Goal: Information Seeking & Learning: Learn about a topic

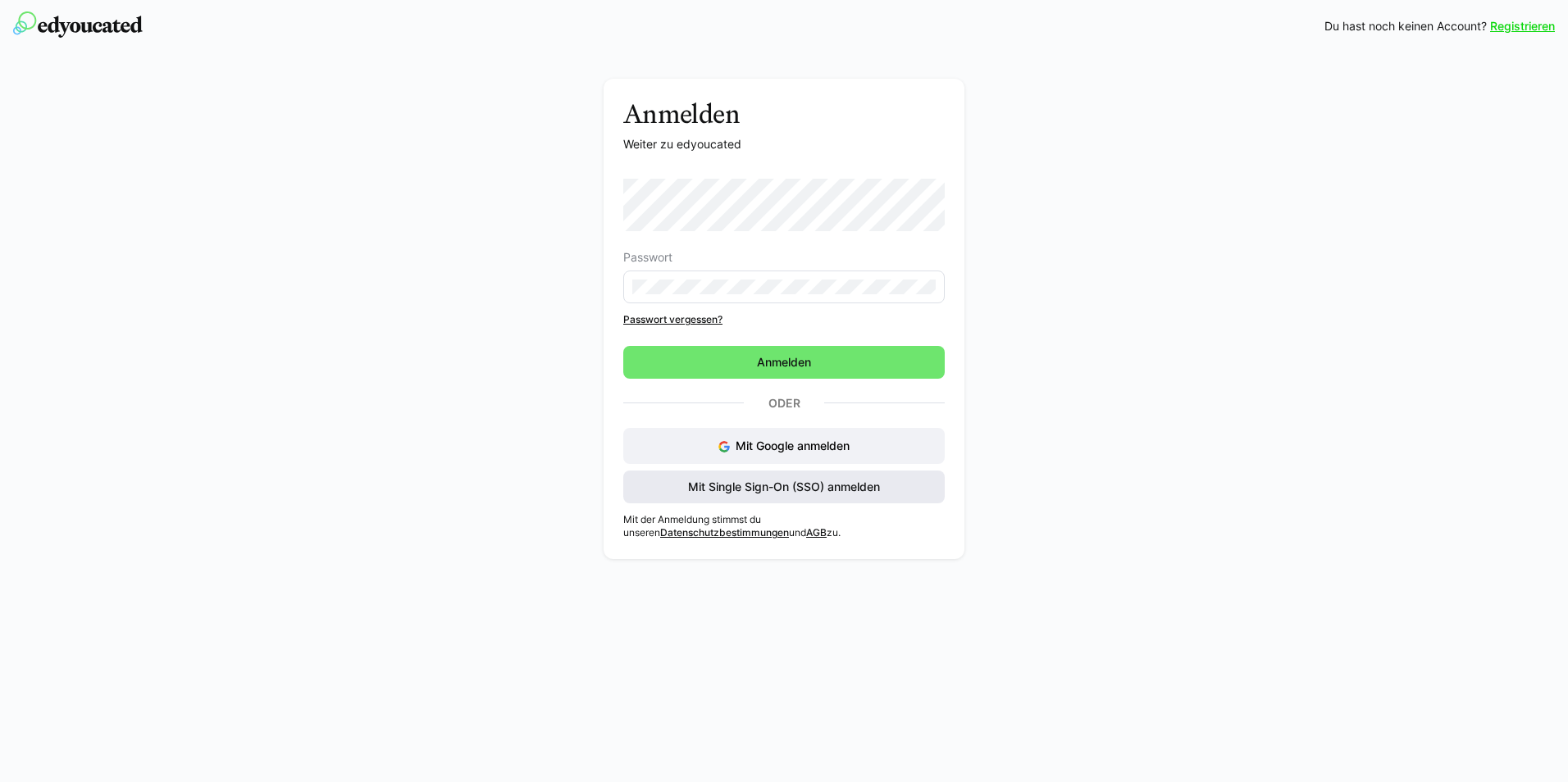
click at [655, 486] on span "Mit Single Sign-On (SSO) anmelden" at bounding box center [784, 487] width 322 height 33
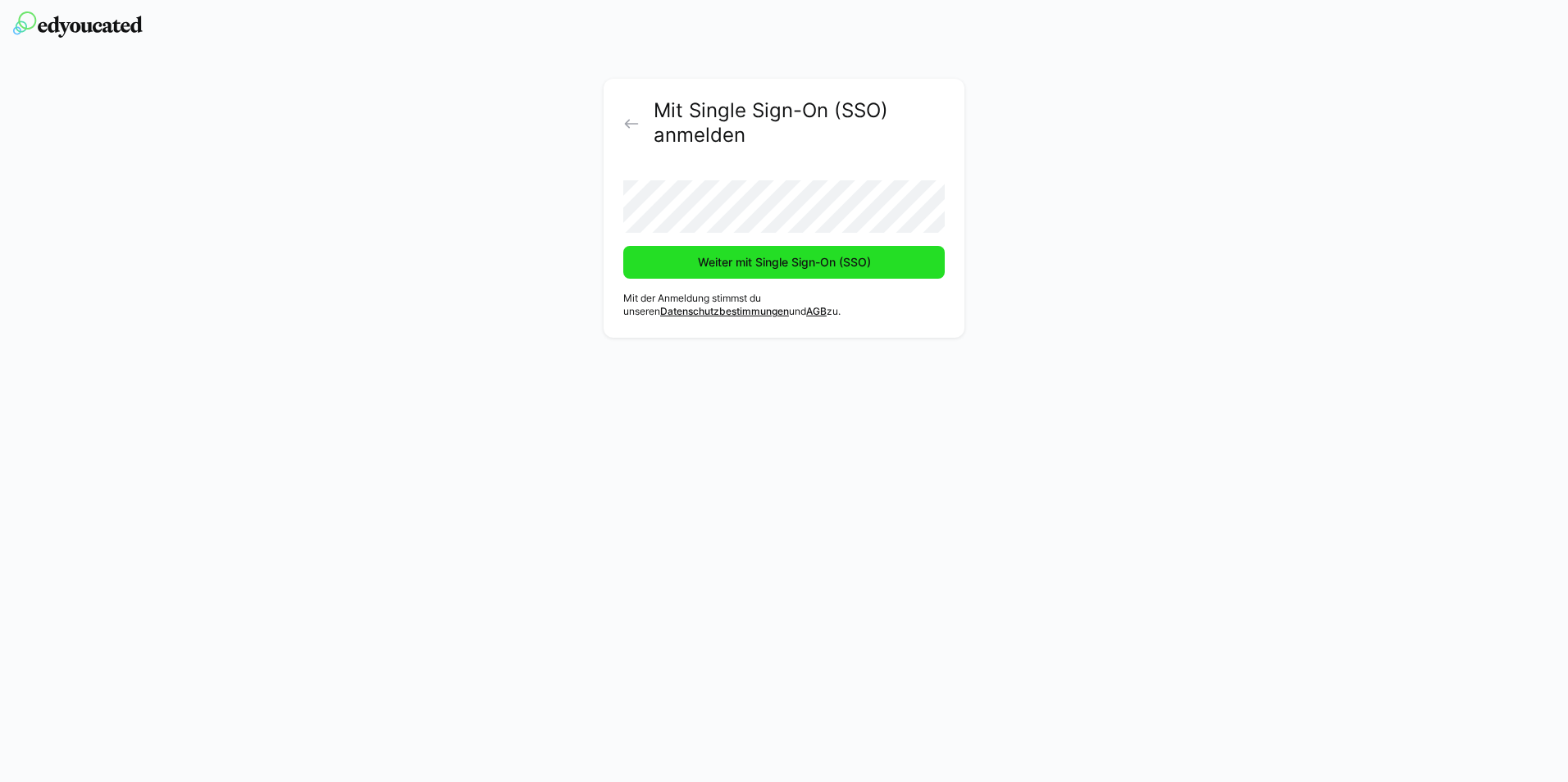
click at [718, 266] on span "Weiter mit Single Sign-On (SSO)" at bounding box center [784, 262] width 178 height 16
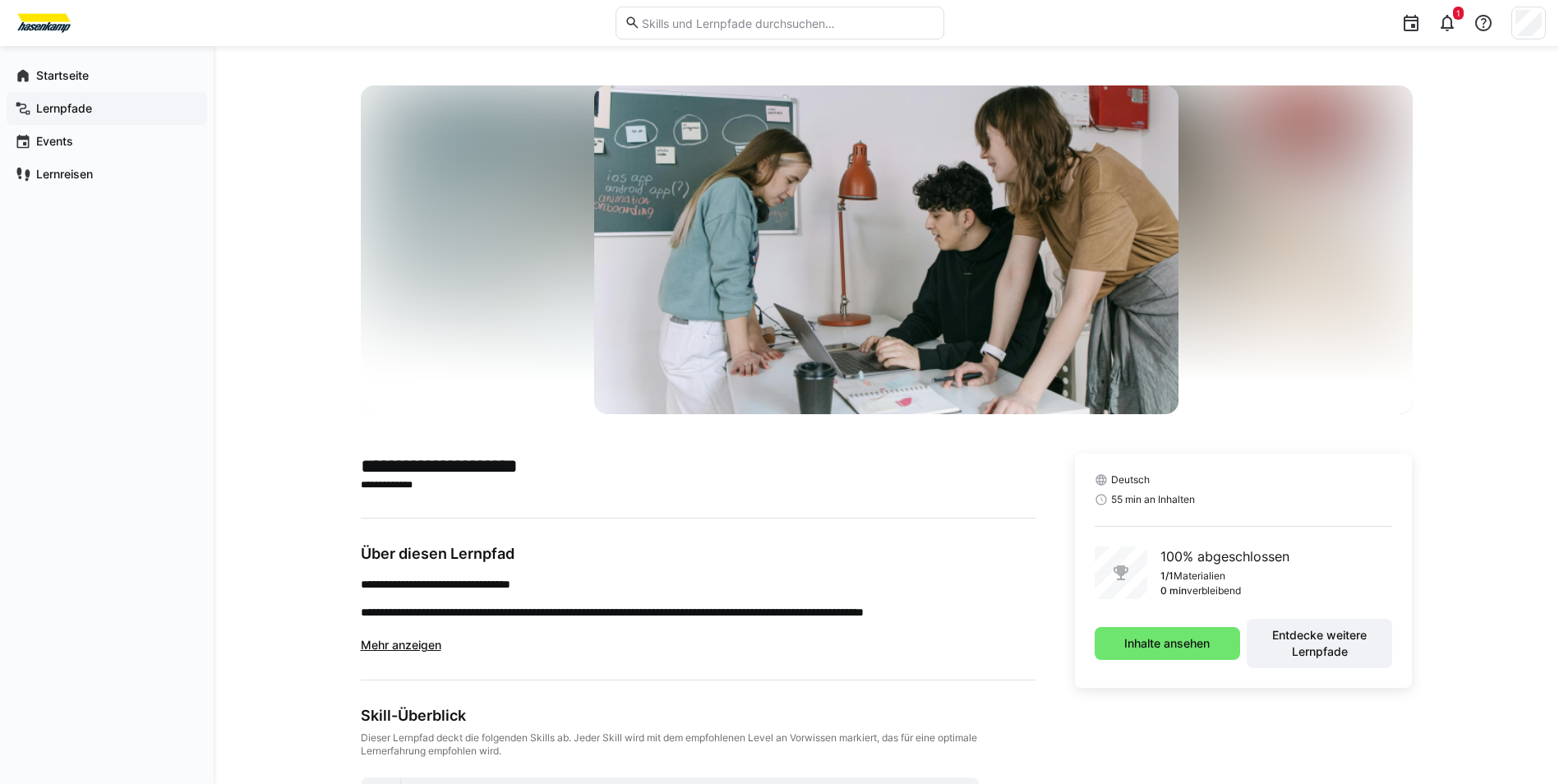
click at [0, 0] on app-navigation-label "Lernpfade" at bounding box center [0, 0] width 0 height 0
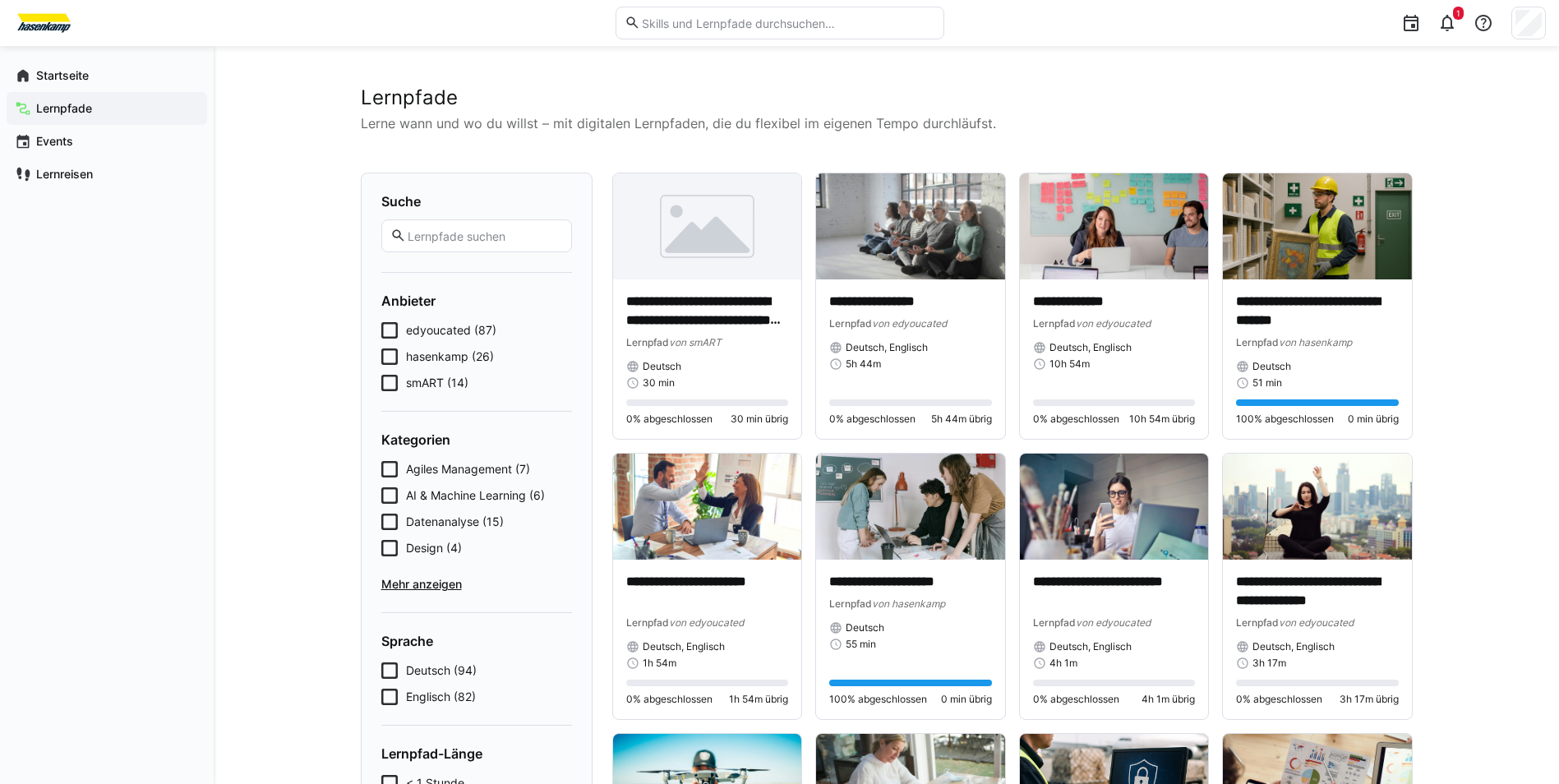
click at [390, 376] on icon at bounding box center [389, 383] width 16 height 16
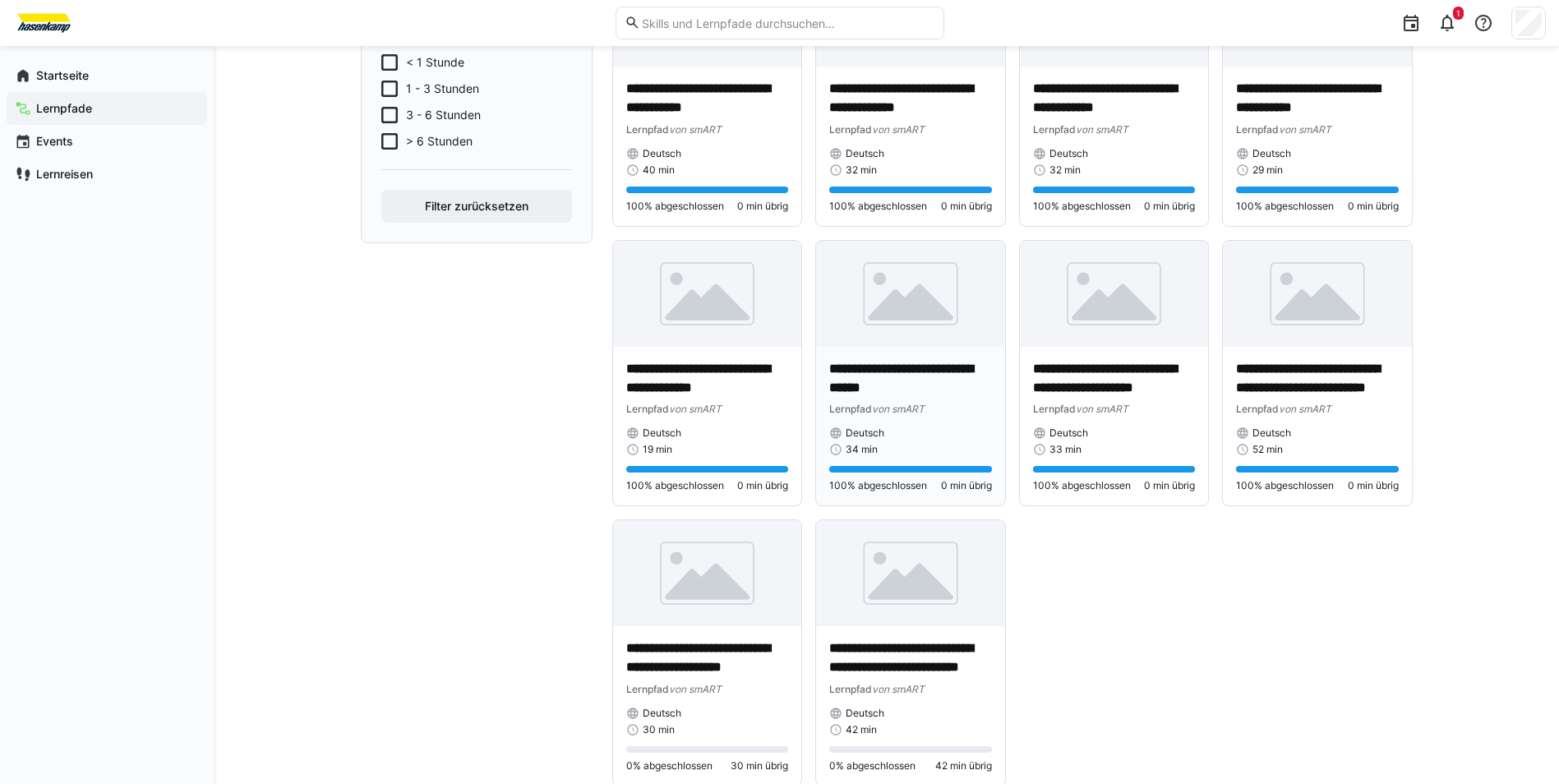
scroll to position [536, 0]
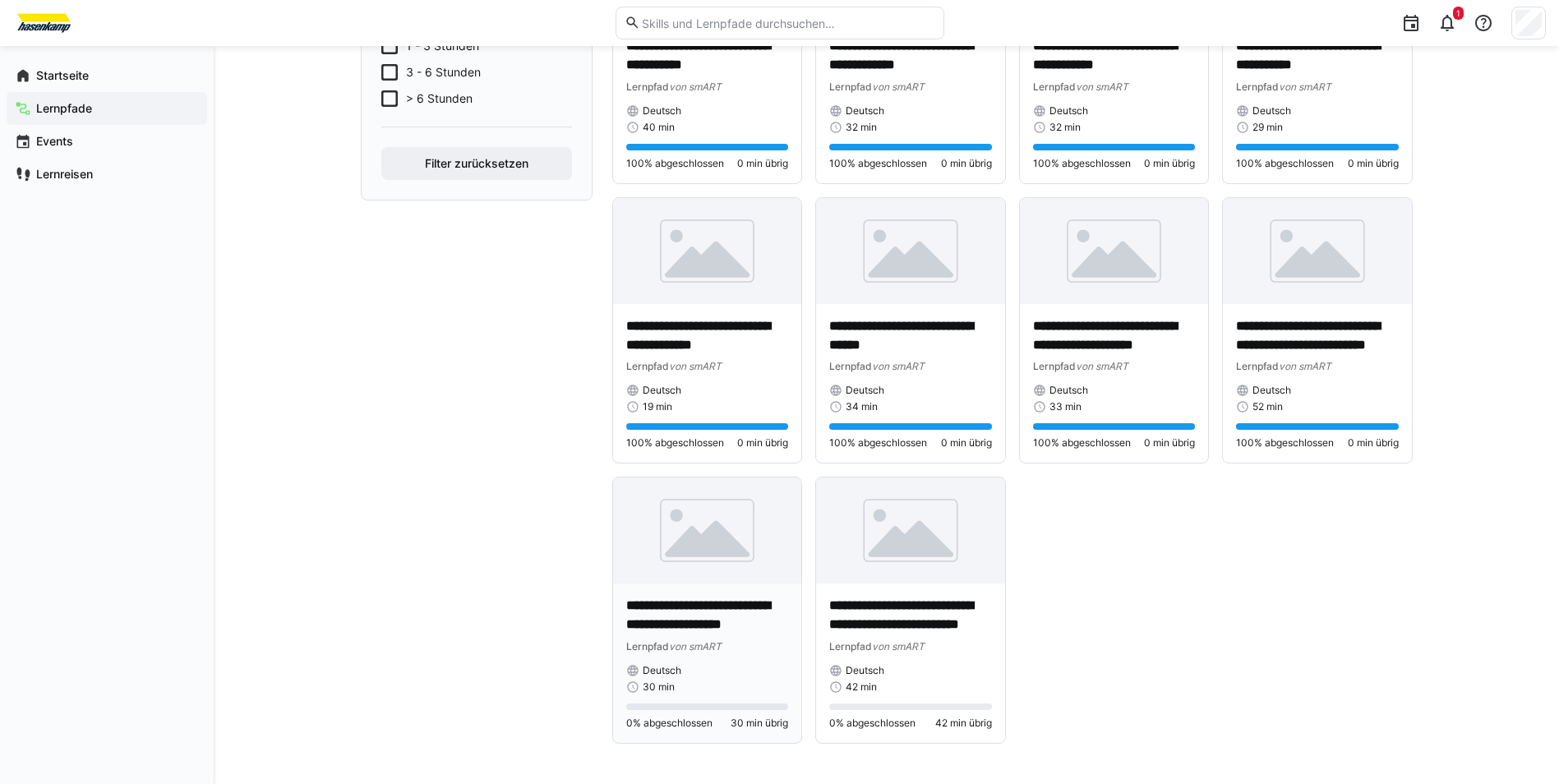
click at [697, 664] on div "Deutsch" at bounding box center [707, 670] width 163 height 13
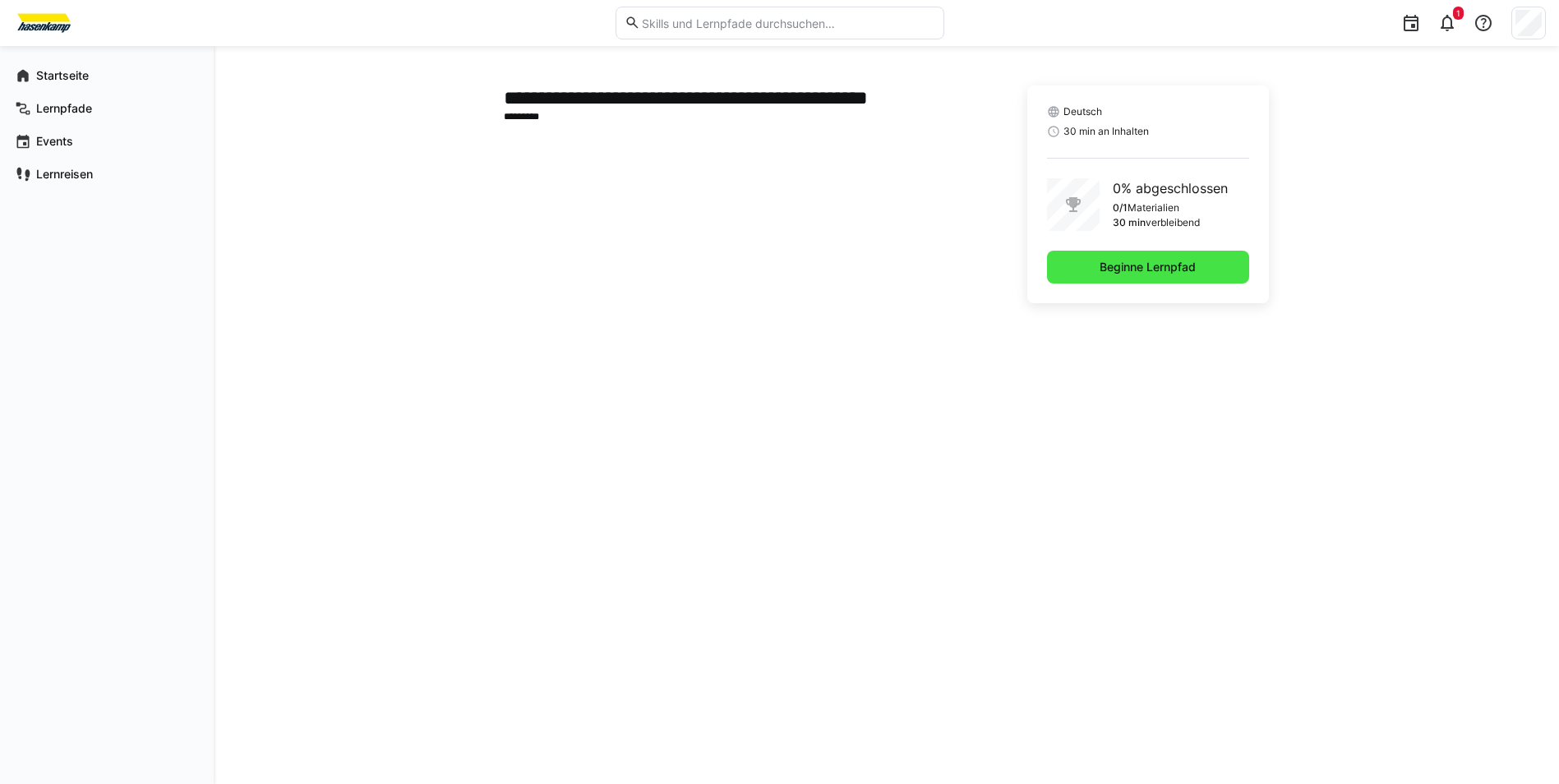
click at [1083, 266] on span "Beginne Lernpfad" at bounding box center [1148, 267] width 202 height 33
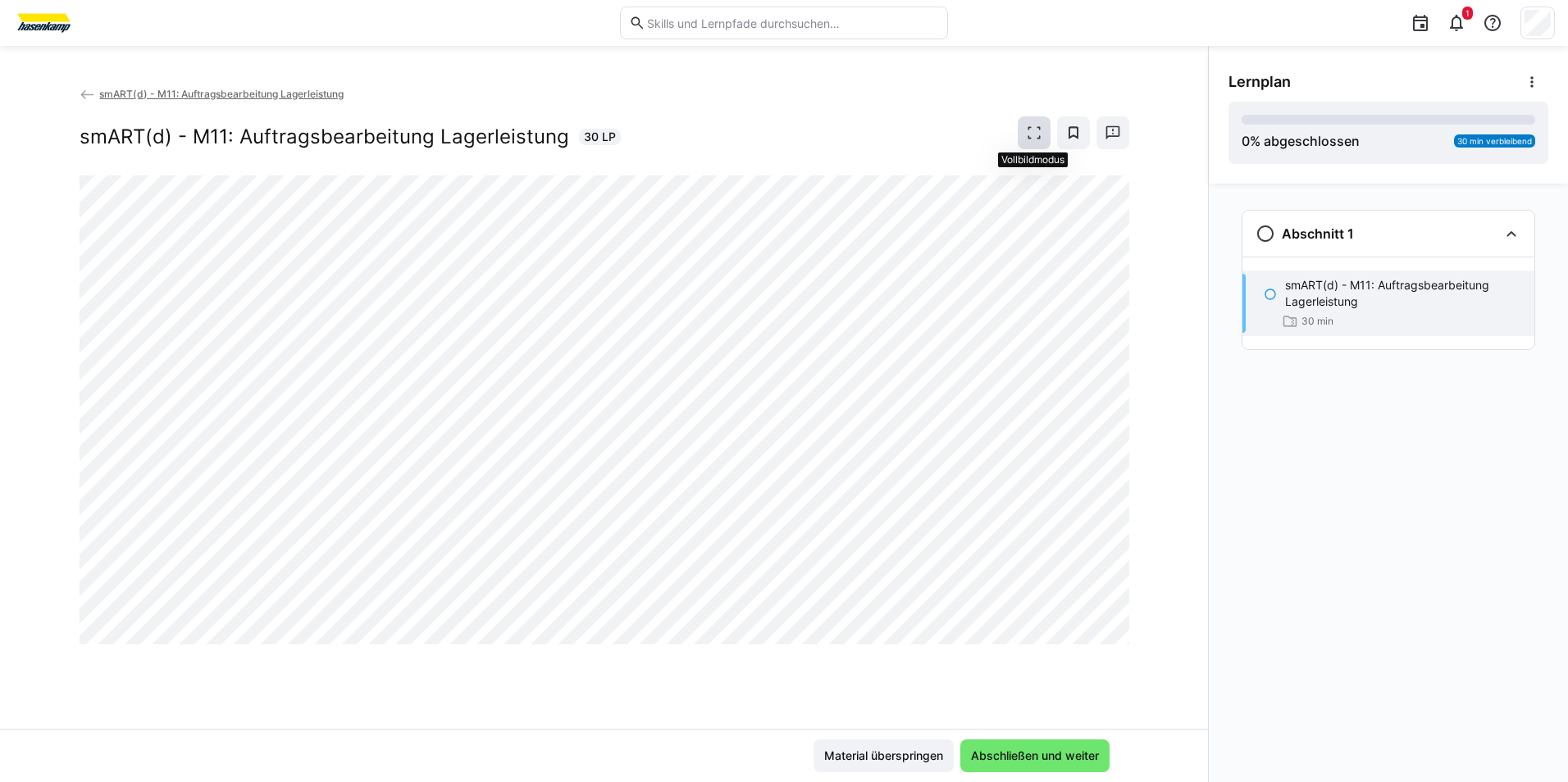
click at [1033, 136] on eds-icon at bounding box center [1033, 133] width 16 height 16
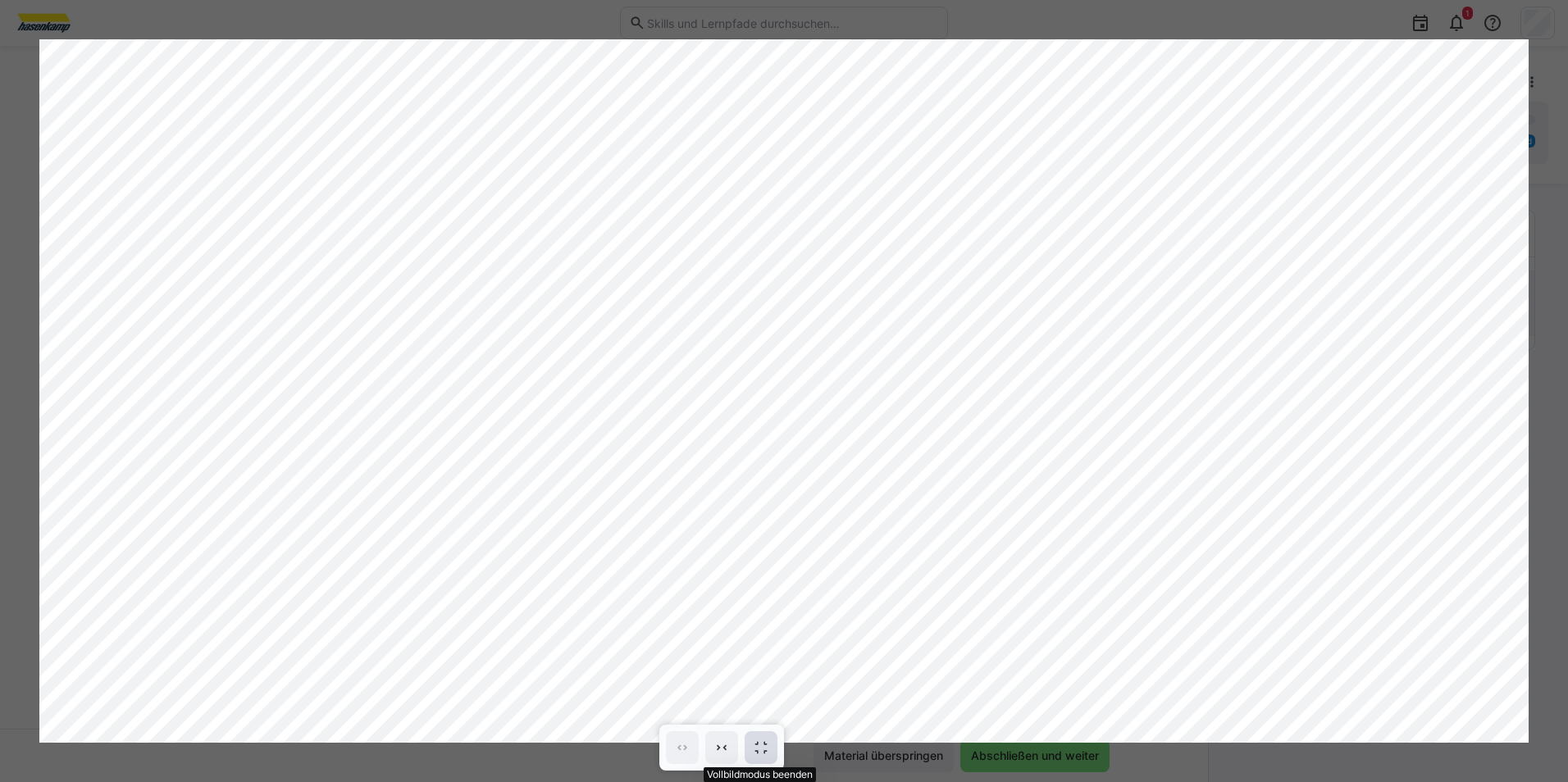
click at [756, 743] on eds-icon at bounding box center [761, 748] width 16 height 16
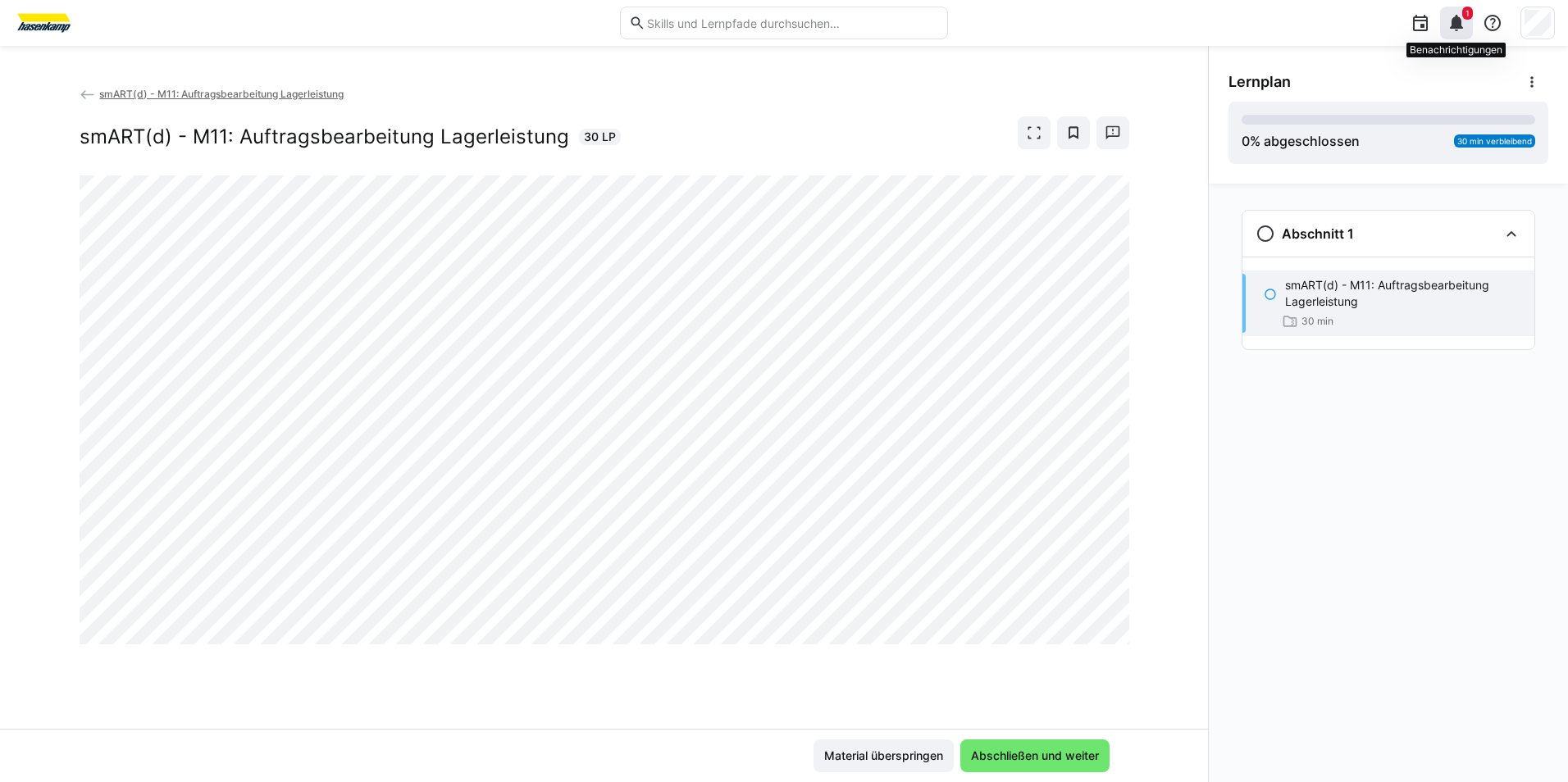
click at [1470, 29] on div "1" at bounding box center [1456, 23] width 33 height 33
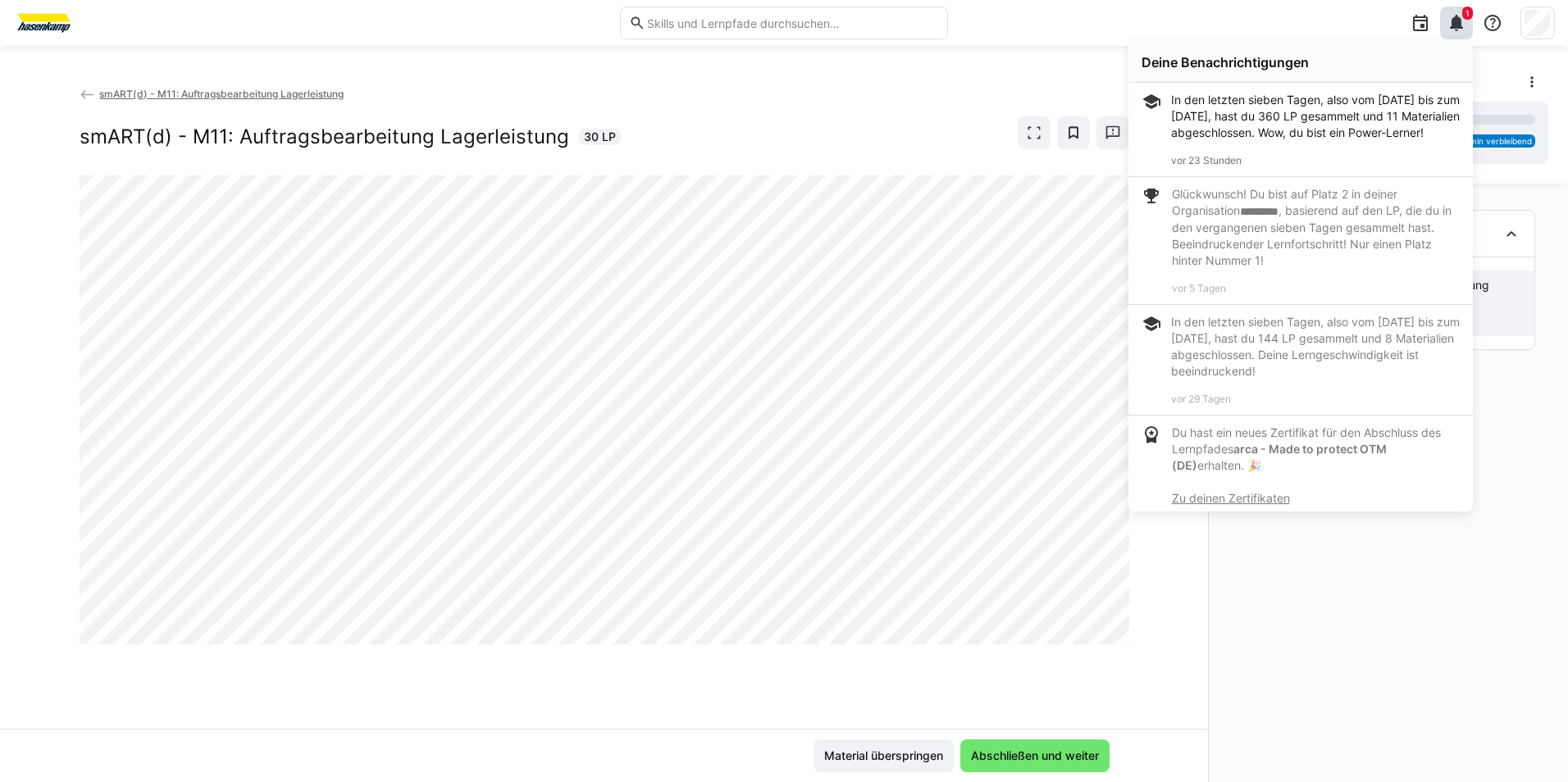
click at [1498, 367] on app-classroom-navigation "Abschnitt 1 smART(d) - M11: Auftragsbearbeitung Lagerleistung 30 min" at bounding box center [1388, 302] width 320 height 197
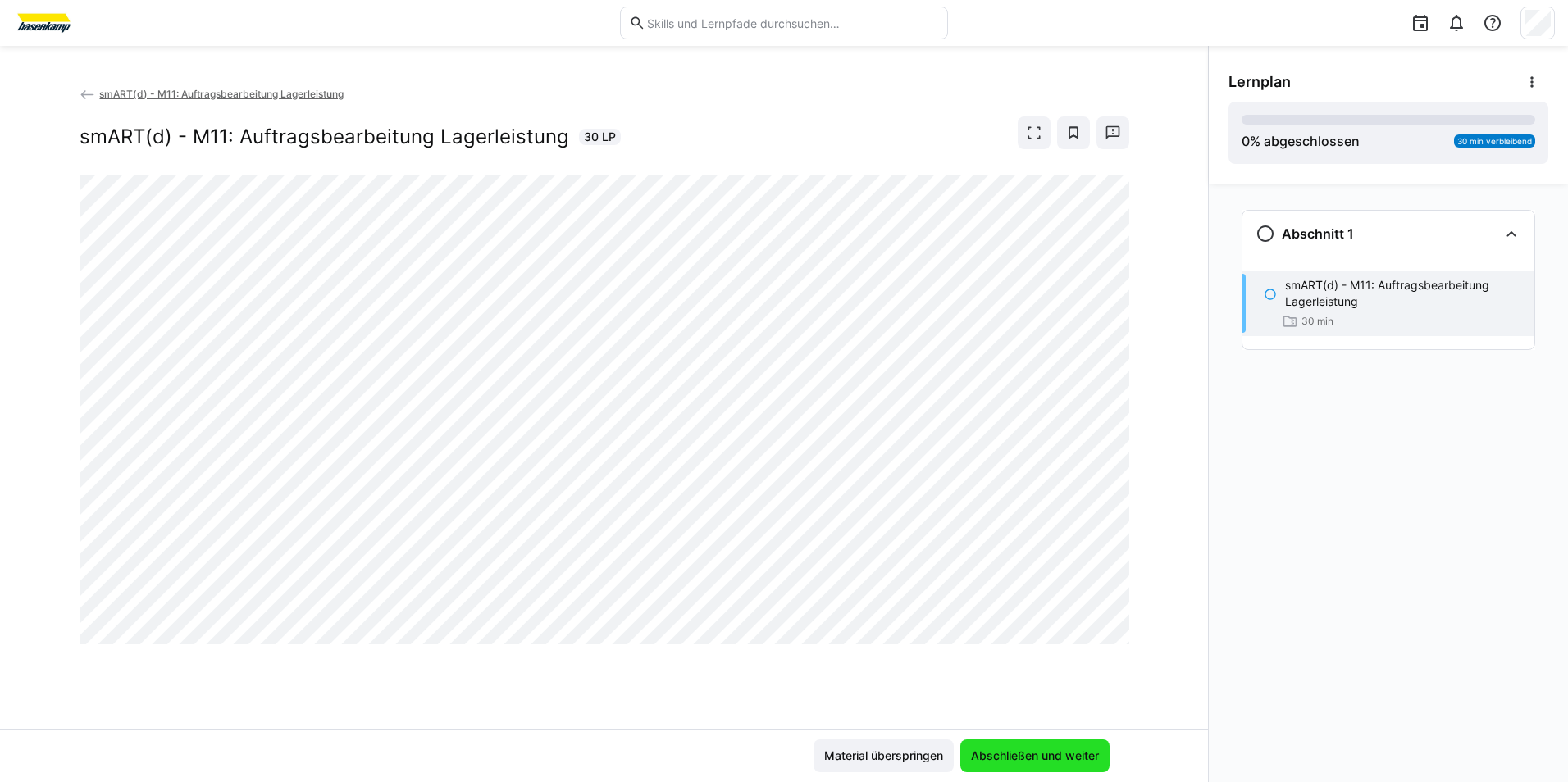
click at [1044, 762] on span "Abschließen und weiter" at bounding box center [1035, 755] width 133 height 16
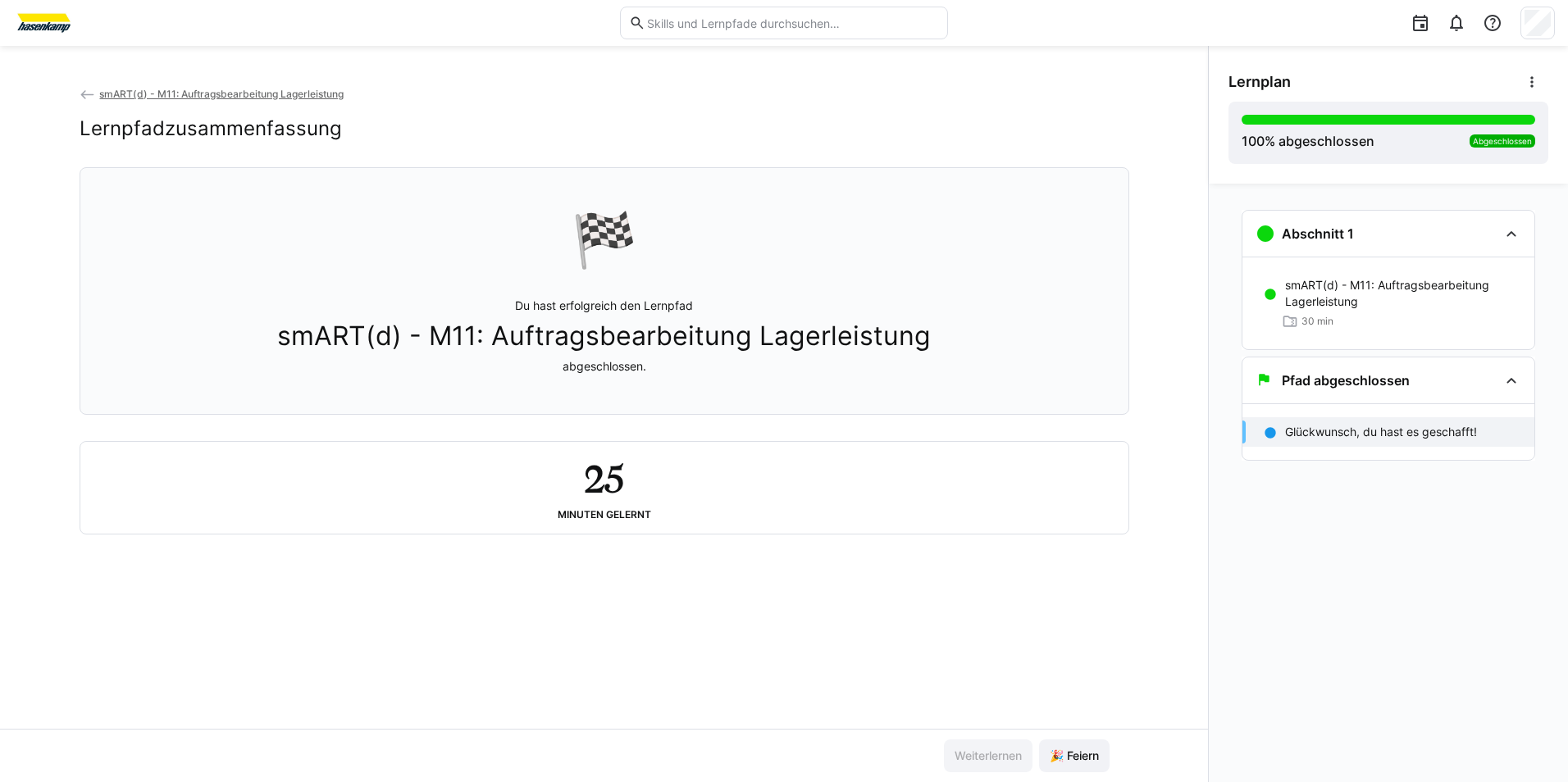
click at [294, 99] on span "smART(d) - M11: Auftragsbearbeitung Lagerleistung" at bounding box center [221, 94] width 244 height 12
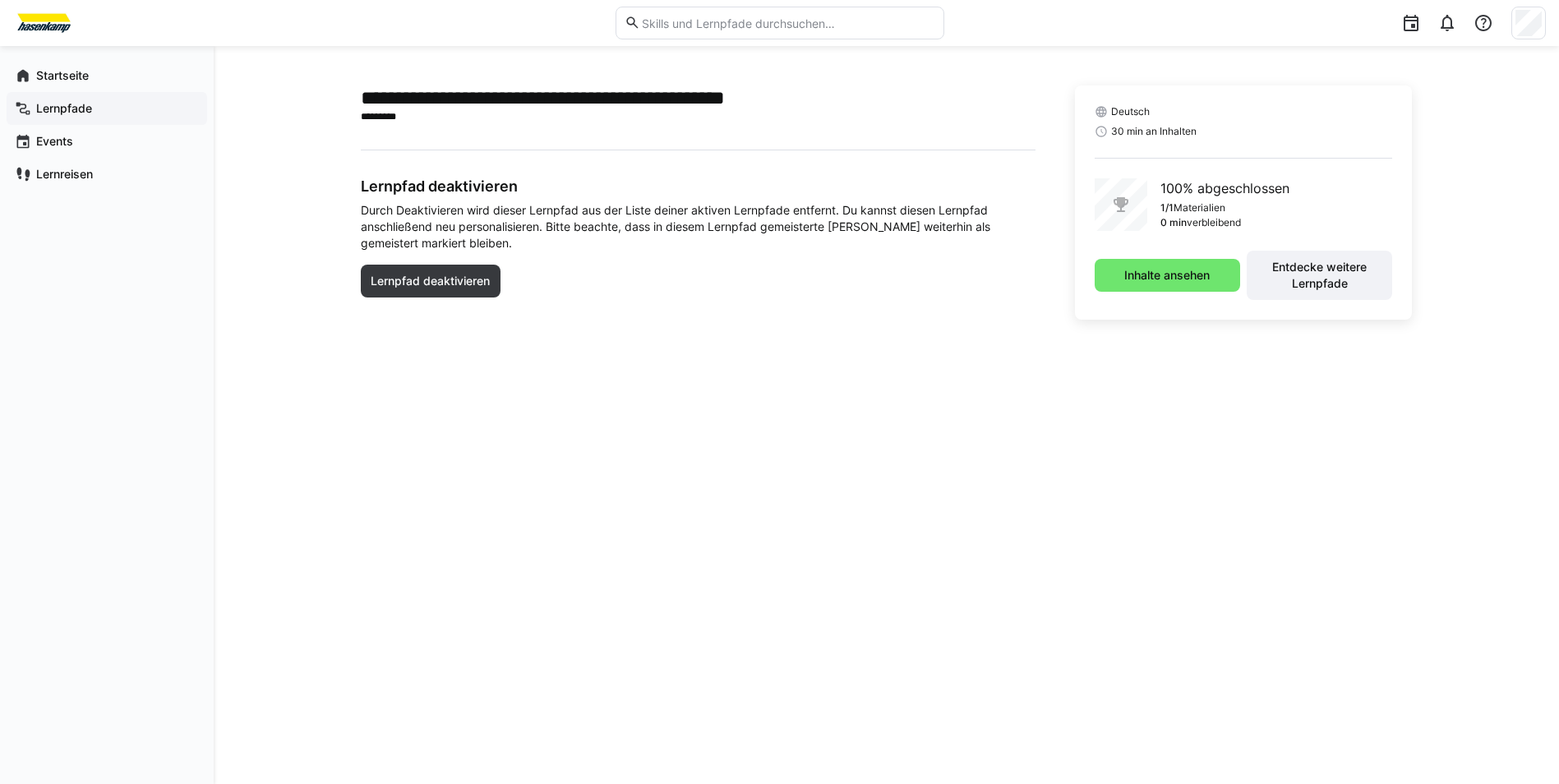
click at [0, 0] on app-navigation-label "Lernpfade" at bounding box center [0, 0] width 0 height 0
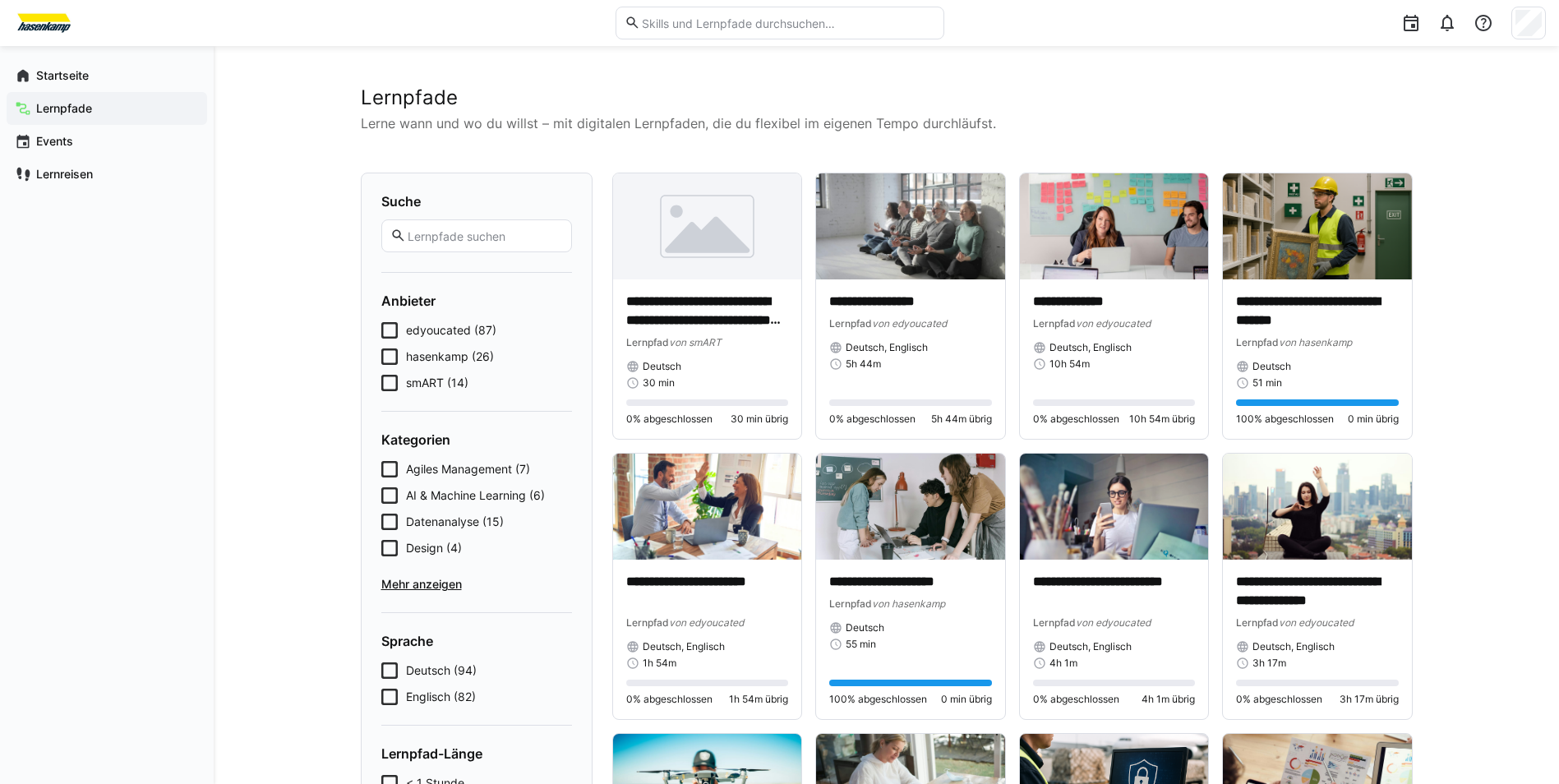
click at [455, 382] on span "smART (14)" at bounding box center [438, 383] width 62 height 16
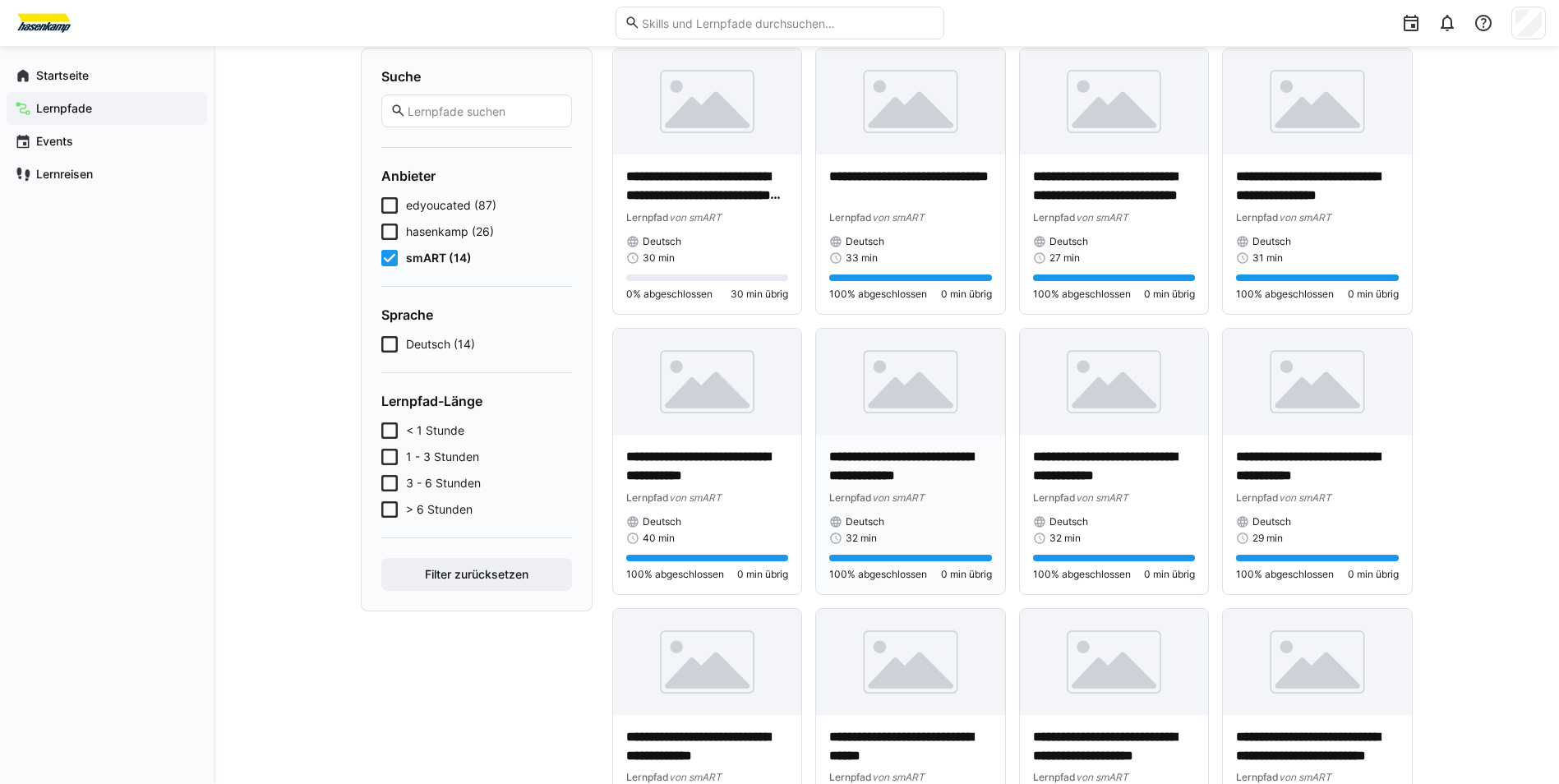
scroll to position [536, 0]
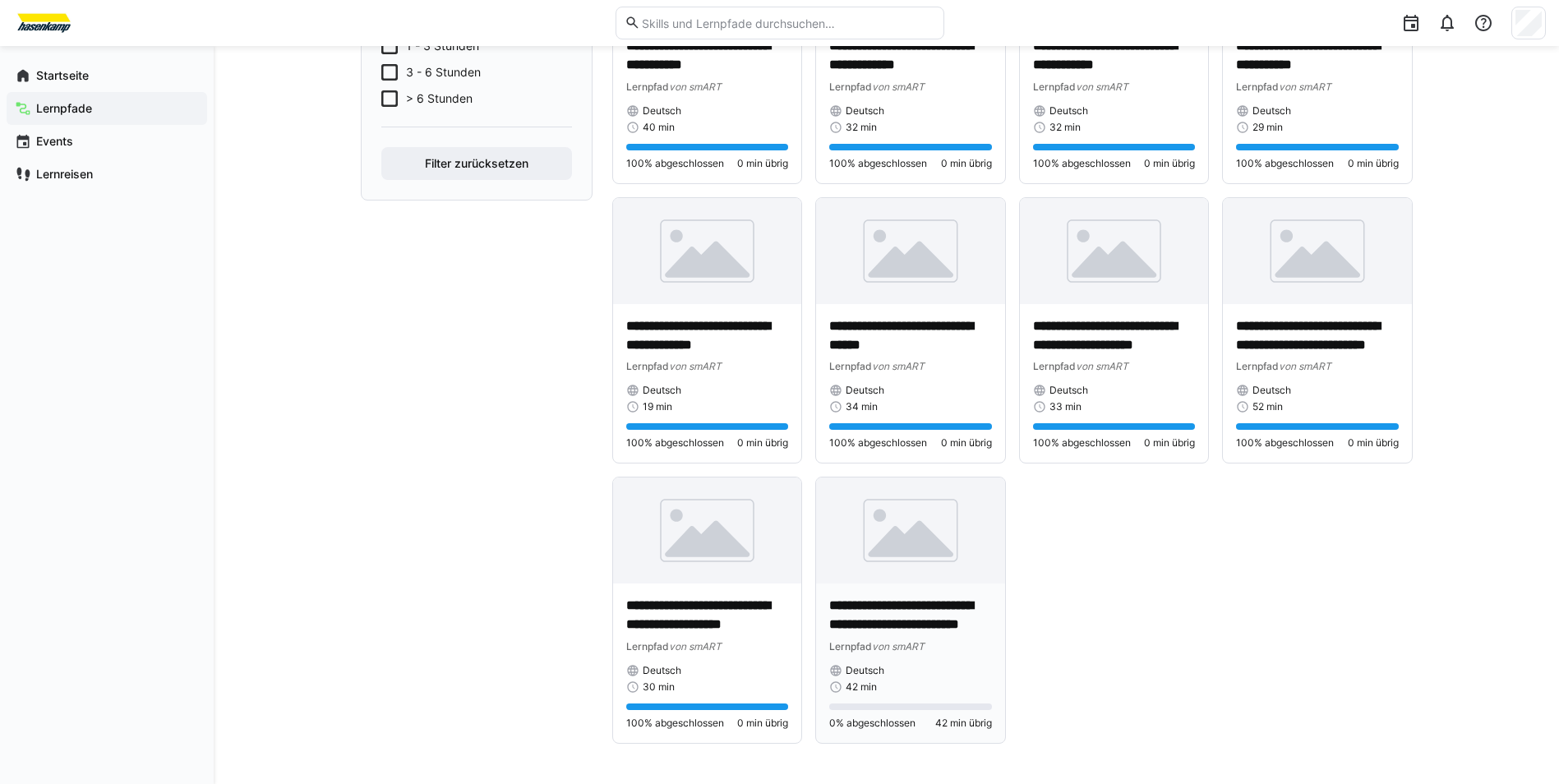
click at [848, 618] on p "**********" at bounding box center [910, 615] width 163 height 38
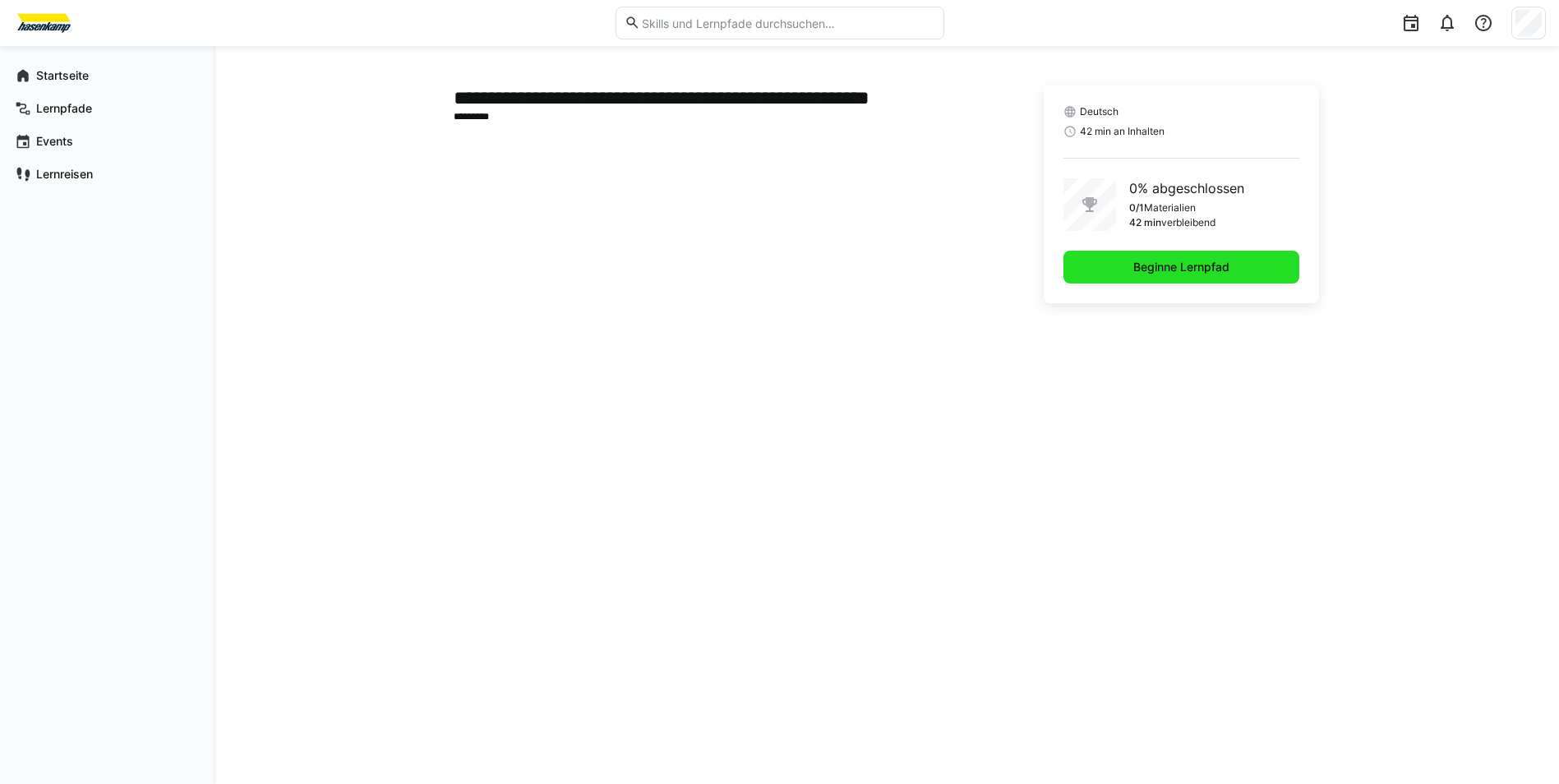
click at [1192, 267] on span "Beginne Lernpfad" at bounding box center [1181, 266] width 101 height 16
